Goal: Understand process/instructions: Learn how to perform a task or action

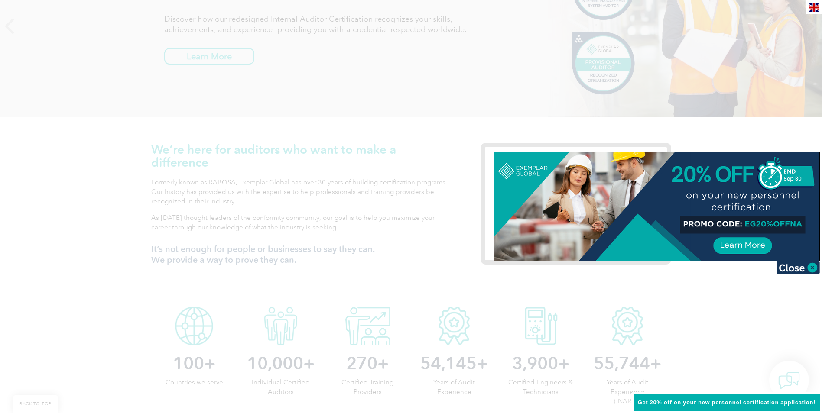
scroll to position [535, 0]
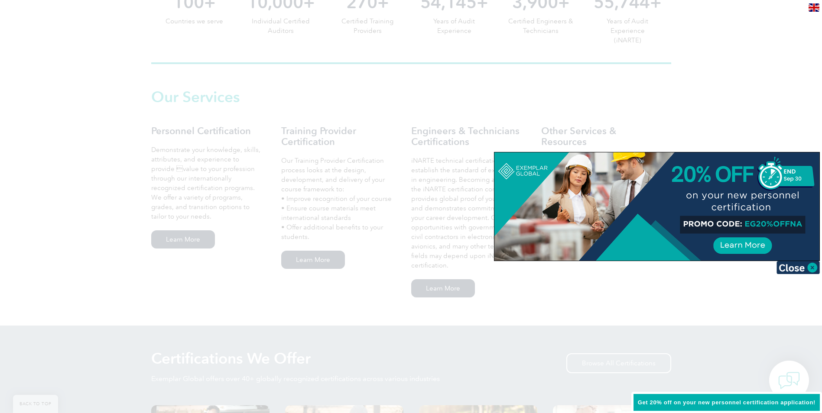
click at [811, 267] on img at bounding box center [797, 267] width 43 height 13
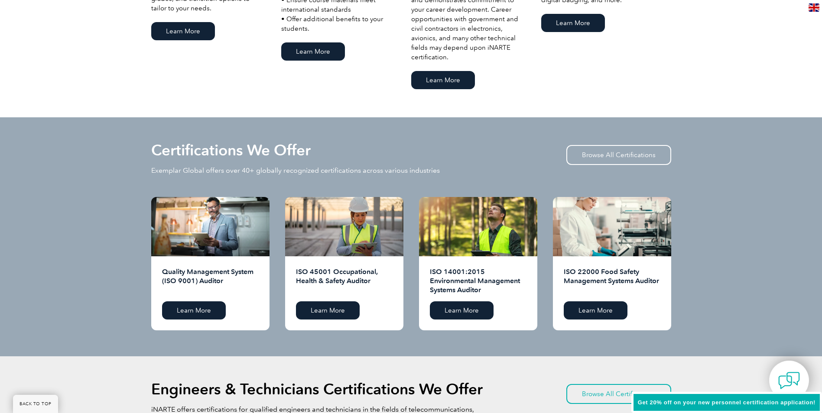
scroll to position [751, 0]
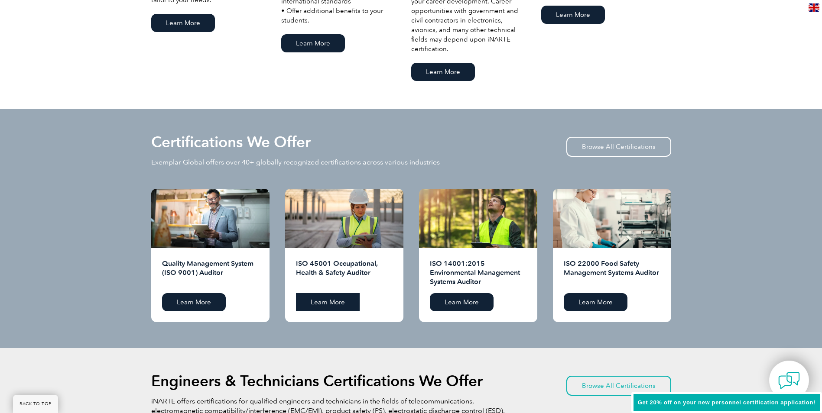
click at [331, 304] on link "Learn More" at bounding box center [328, 302] width 64 height 18
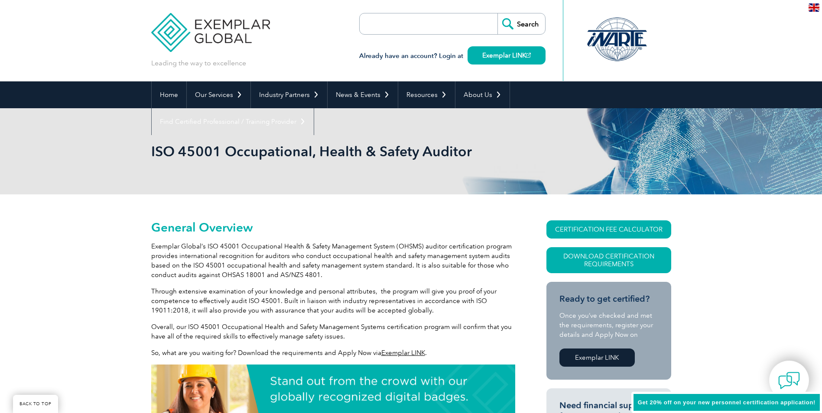
scroll to position [130, 0]
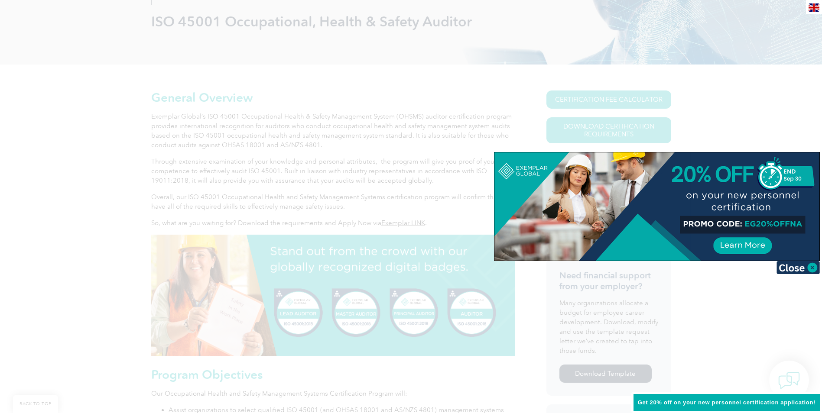
click at [811, 266] on img at bounding box center [797, 267] width 43 height 13
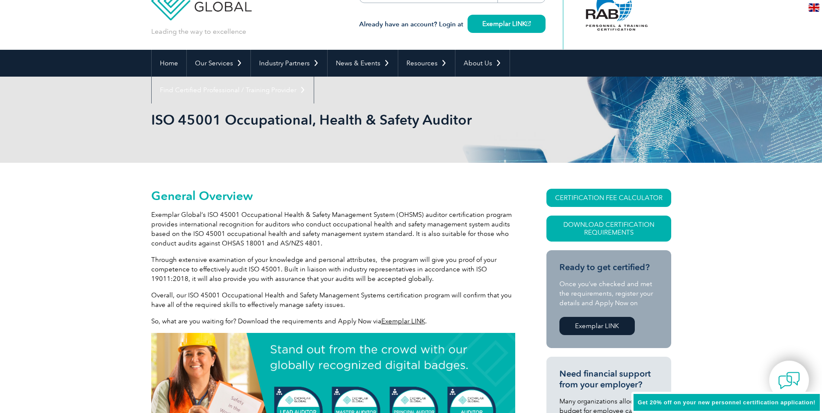
scroll to position [0, 0]
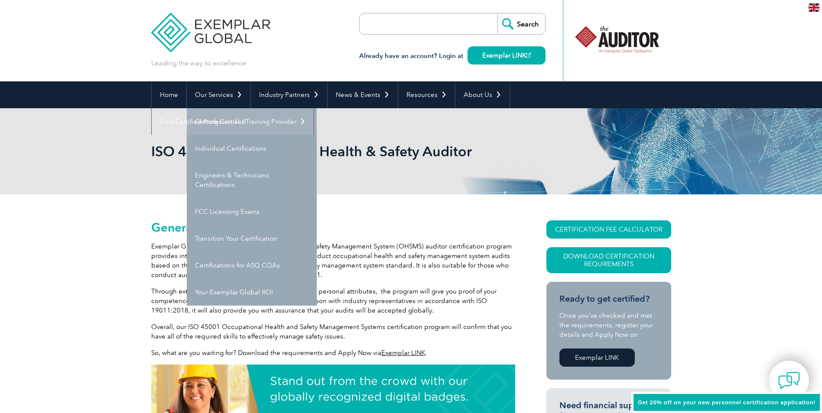
click at [231, 120] on link "Getting Certified" at bounding box center [252, 121] width 130 height 27
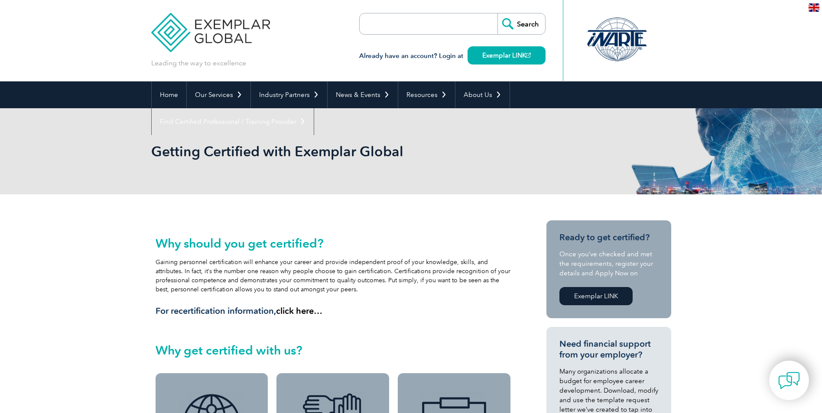
click at [615, 295] on link "Exemplar LINK" at bounding box center [595, 296] width 73 height 18
